Goal: Check status

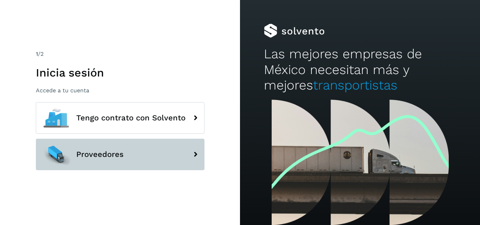
click at [105, 153] on span "Proveedores" at bounding box center [99, 154] width 47 height 8
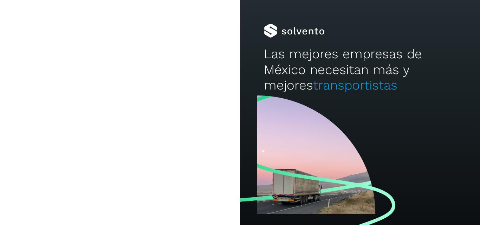
type input "**********"
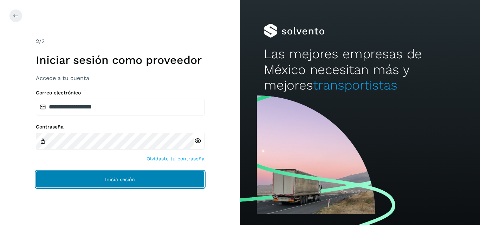
click at [106, 174] on button "Inicia sesión" at bounding box center [120, 179] width 169 height 17
click at [115, 182] on span "Inicia sesión" at bounding box center [120, 179] width 30 height 5
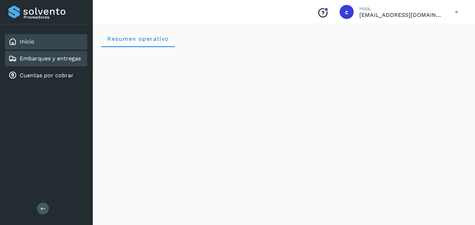
click at [52, 59] on link "Embarques y entregas" at bounding box center [50, 58] width 61 height 7
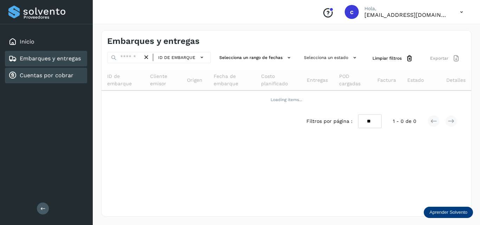
click at [47, 80] on div "Cuentas por cobrar" at bounding box center [46, 75] width 82 height 15
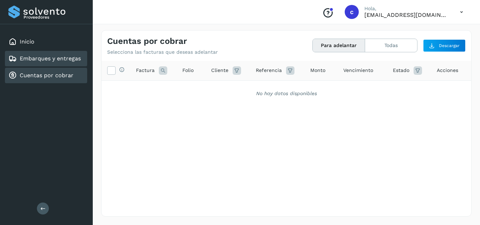
click at [51, 58] on link "Embarques y entregas" at bounding box center [50, 58] width 61 height 7
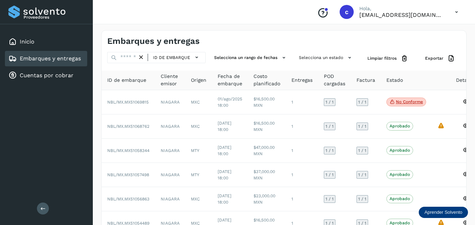
click at [21, 102] on div "Proveedores Inicio Embarques y entregas Cuentas por cobrar Salir" at bounding box center [46, 112] width 93 height 225
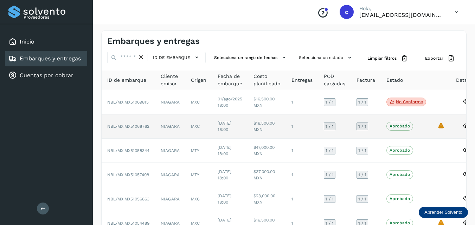
click at [385, 124] on td "Aprobado Verifica el estado de la factura o entregas asociadas a este embarque" at bounding box center [406, 127] width 51 height 24
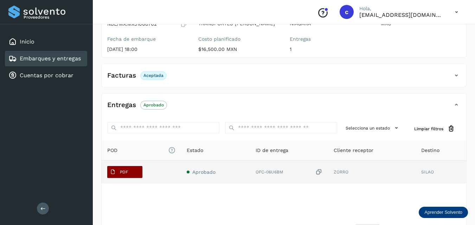
scroll to position [105, 0]
click at [124, 173] on p "PDF" at bounding box center [124, 171] width 8 height 5
